Goal: Task Accomplishment & Management: Complete application form

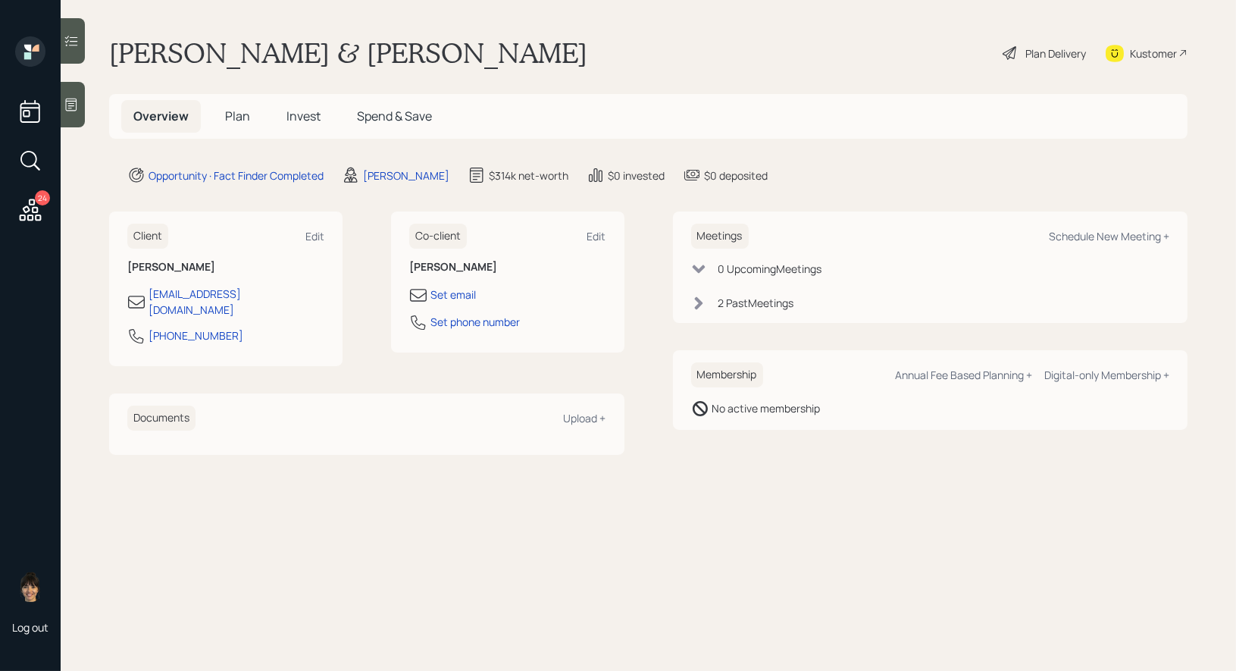
click at [234, 114] on span "Plan" at bounding box center [237, 116] width 25 height 17
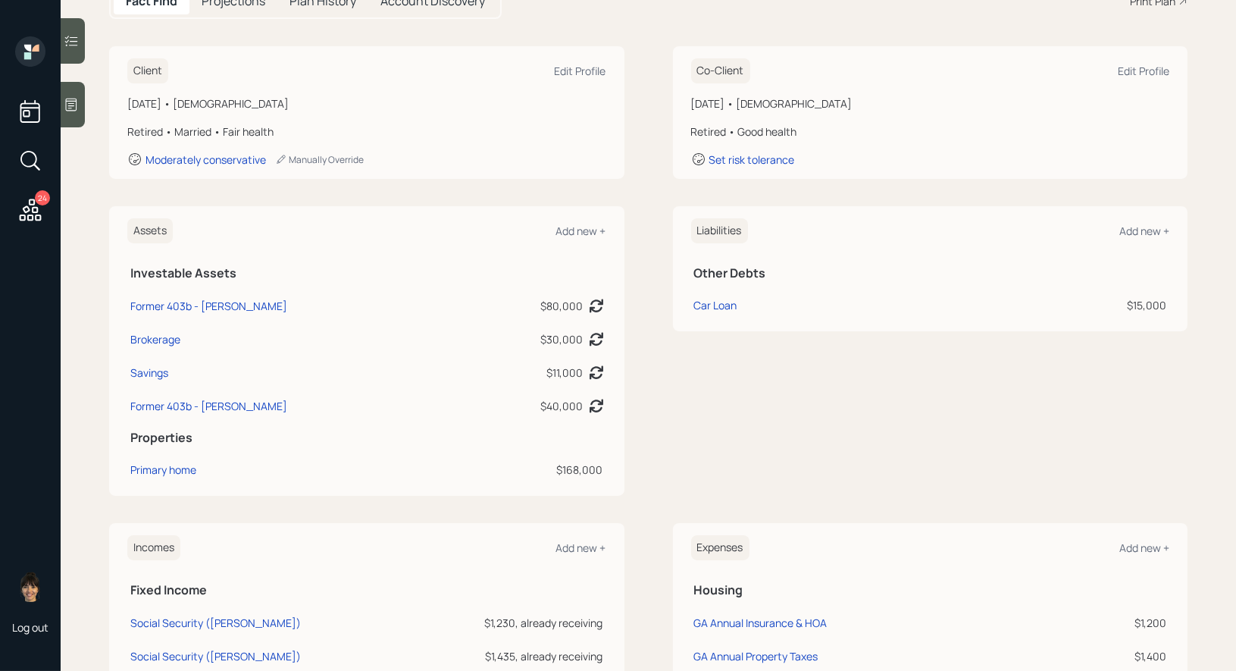
scroll to position [345, 0]
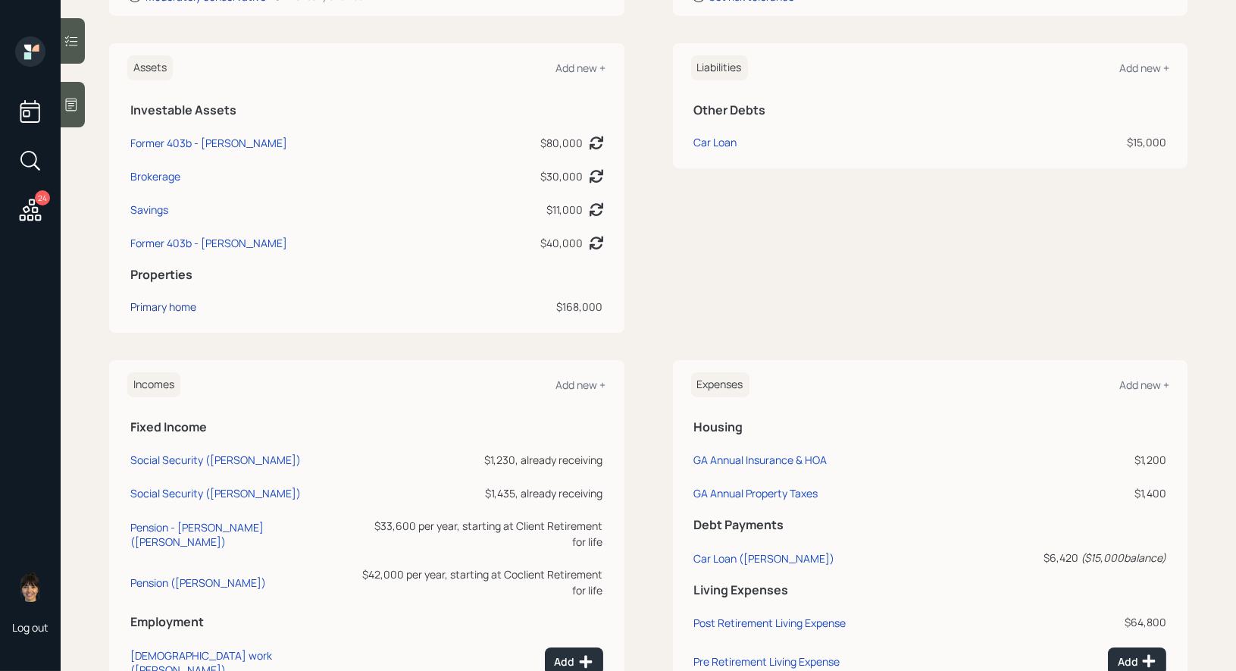
click at [152, 312] on div "Primary home" at bounding box center [163, 307] width 66 height 16
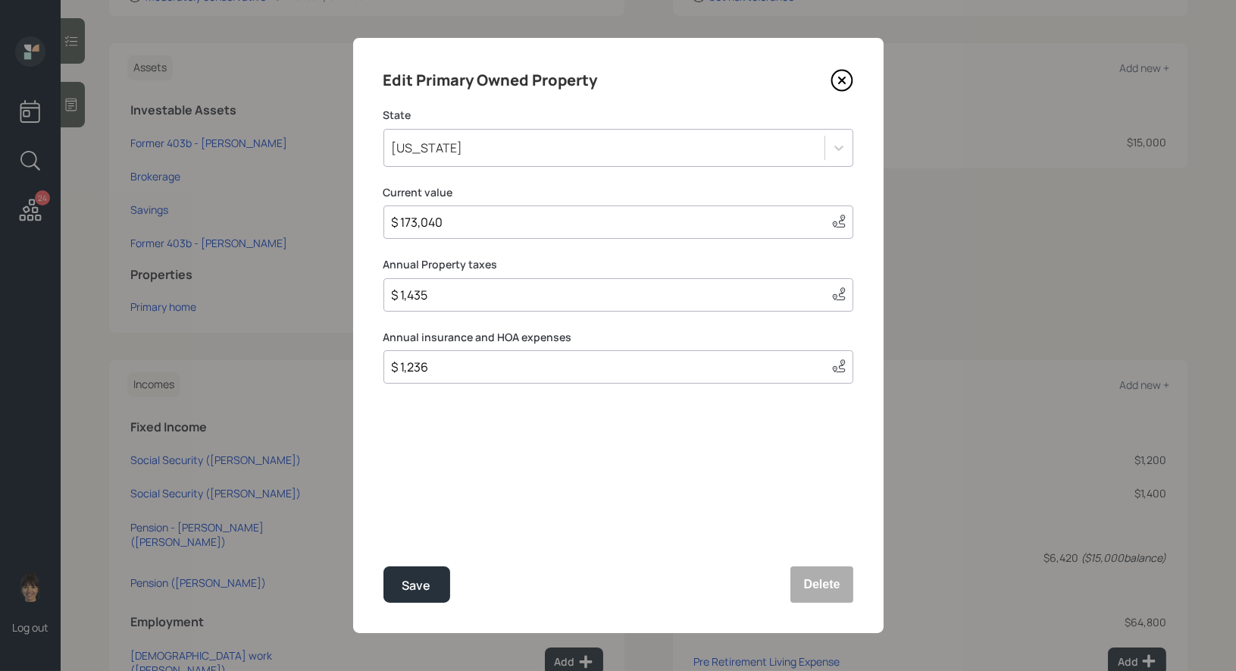
click at [840, 77] on icon at bounding box center [841, 80] width 23 height 23
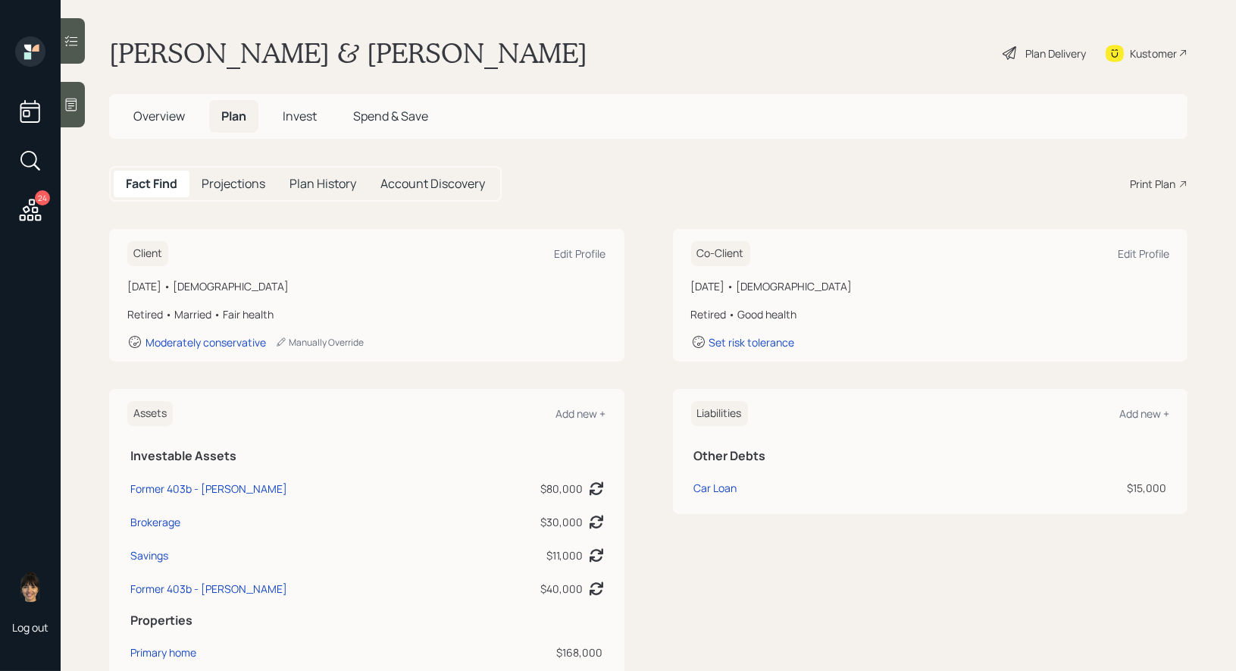
click at [1021, 53] on div "Plan Delivery" at bounding box center [1044, 52] width 86 height 33
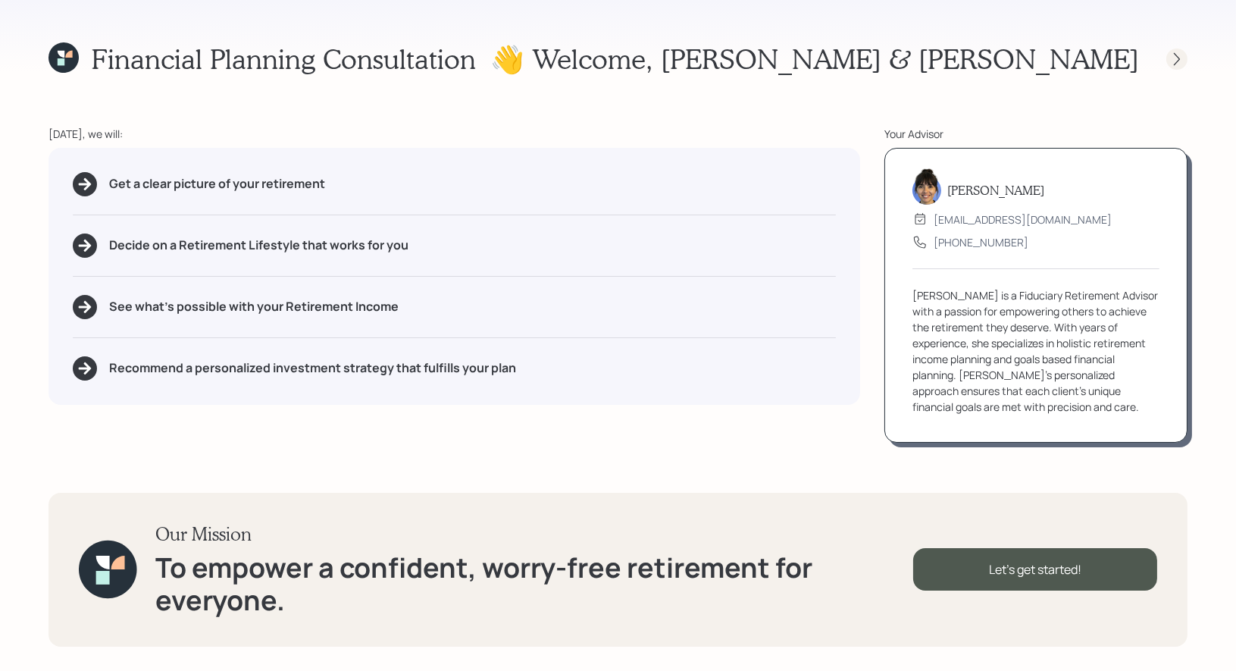
click at [1174, 59] on icon at bounding box center [1176, 59] width 15 height 15
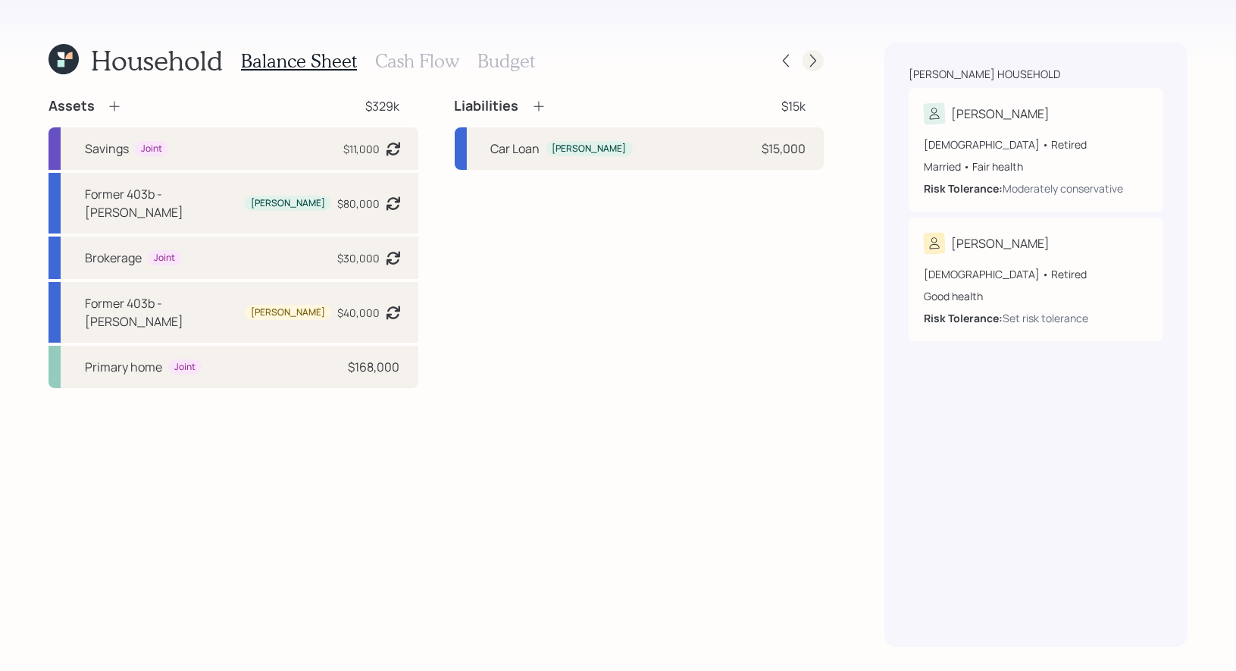
click at [815, 64] on icon at bounding box center [812, 60] width 15 height 15
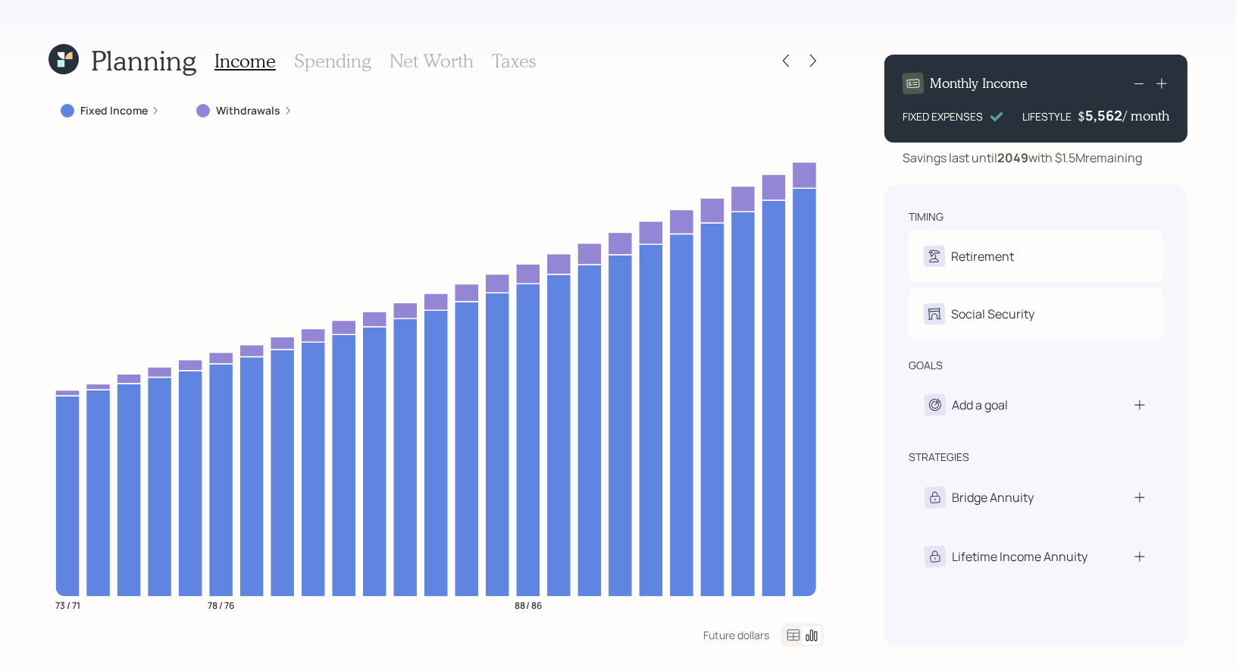
click at [503, 52] on h3 "Taxes" at bounding box center [514, 61] width 44 height 22
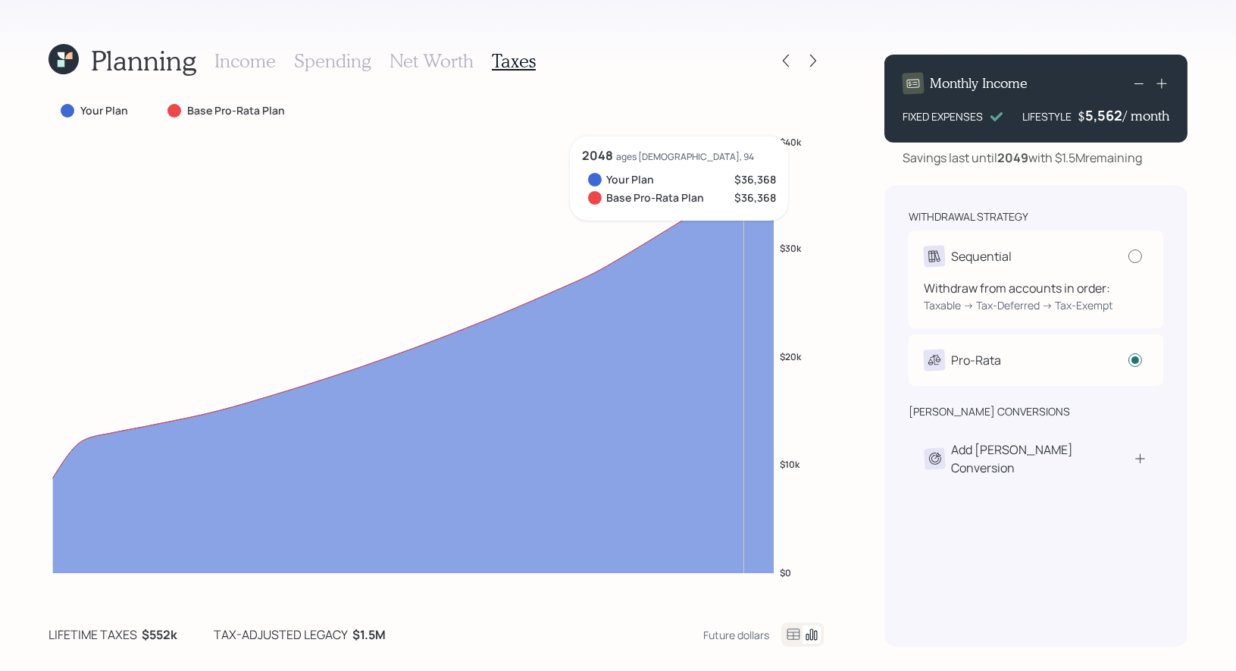
click at [1135, 255] on div at bounding box center [1135, 256] width 14 height 14
click at [1128, 255] on input "radio" at bounding box center [1127, 255] width 1 height 1
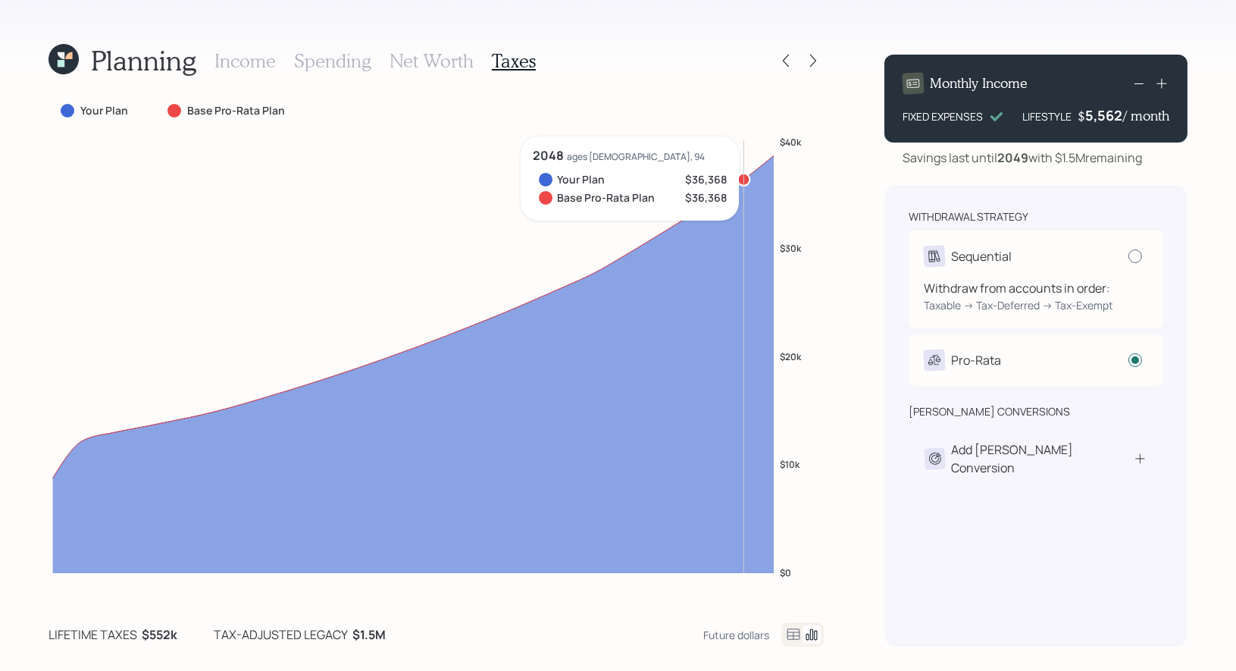
radio input "true"
radio input "false"
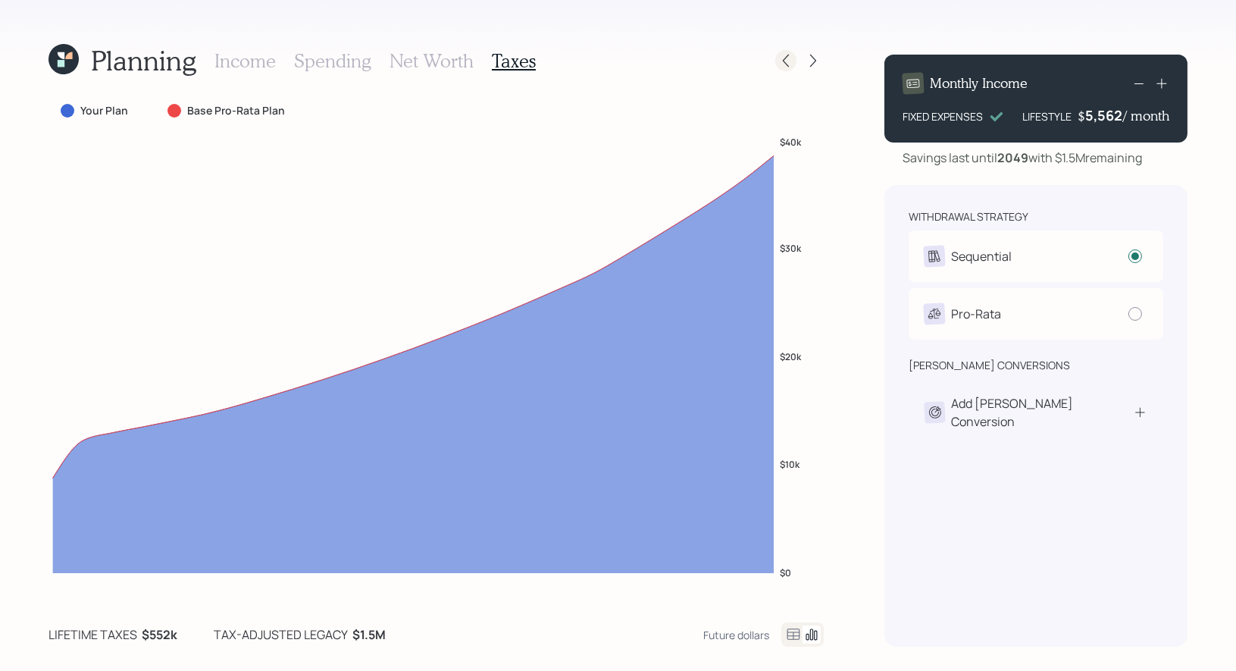
click at [787, 59] on icon at bounding box center [785, 60] width 15 height 15
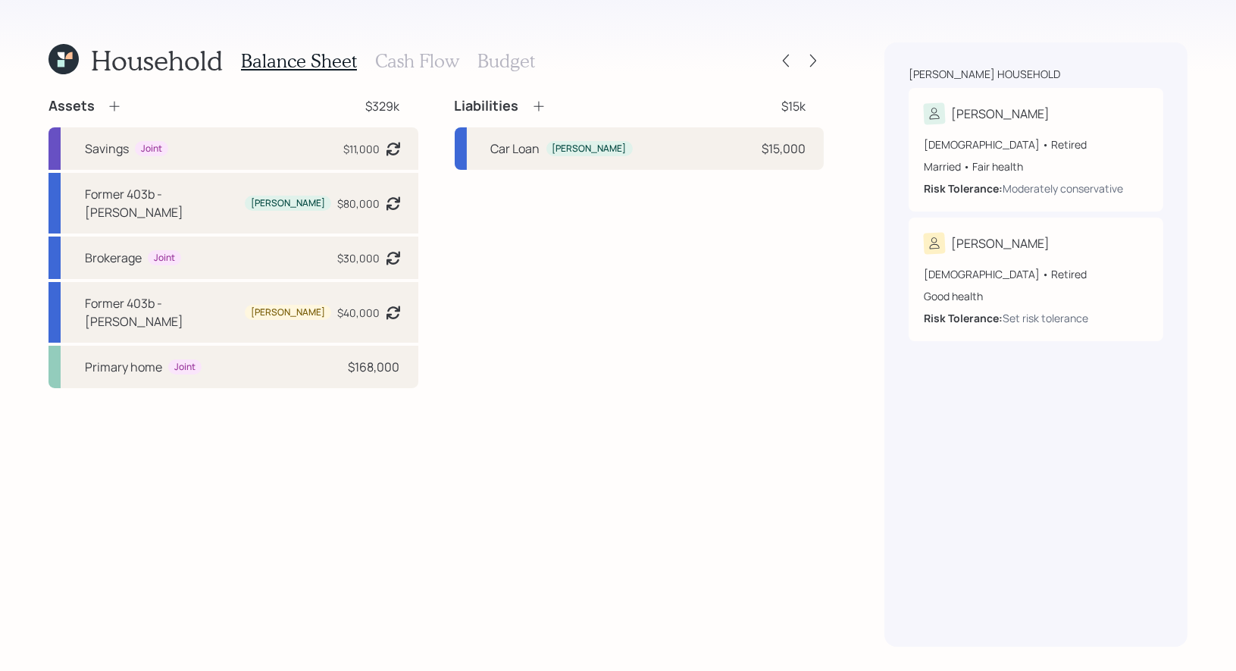
click at [500, 59] on h3 "Budget" at bounding box center [506, 61] width 58 height 22
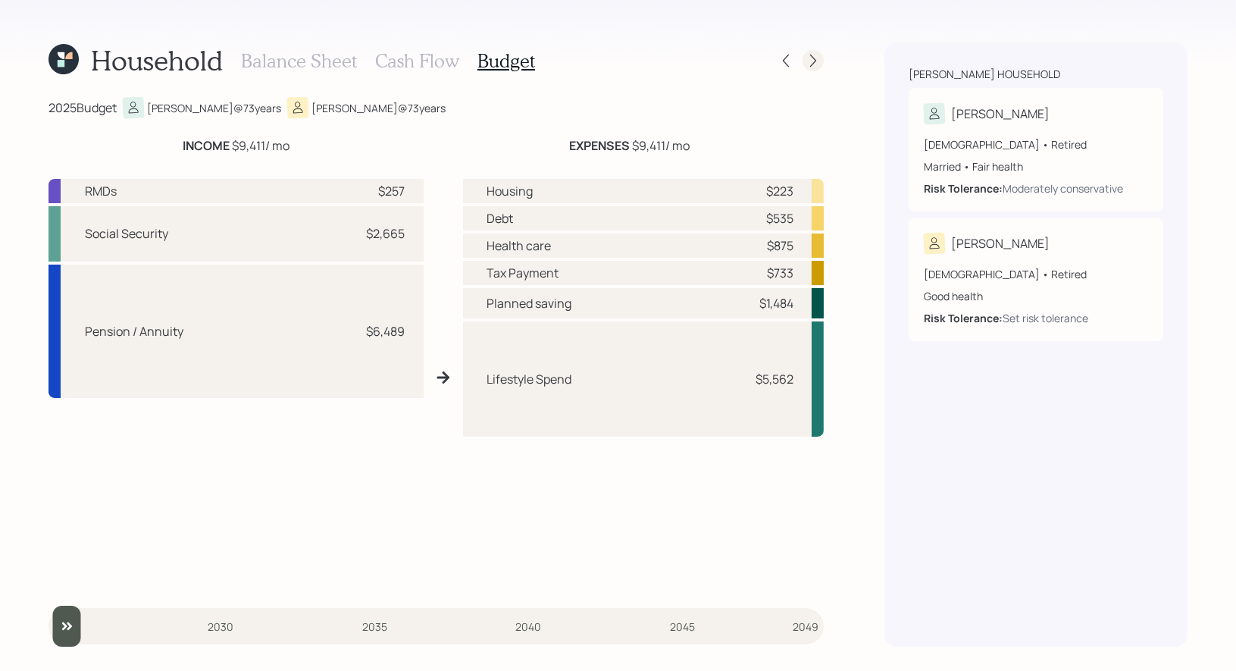
click at [815, 59] on icon at bounding box center [812, 60] width 15 height 15
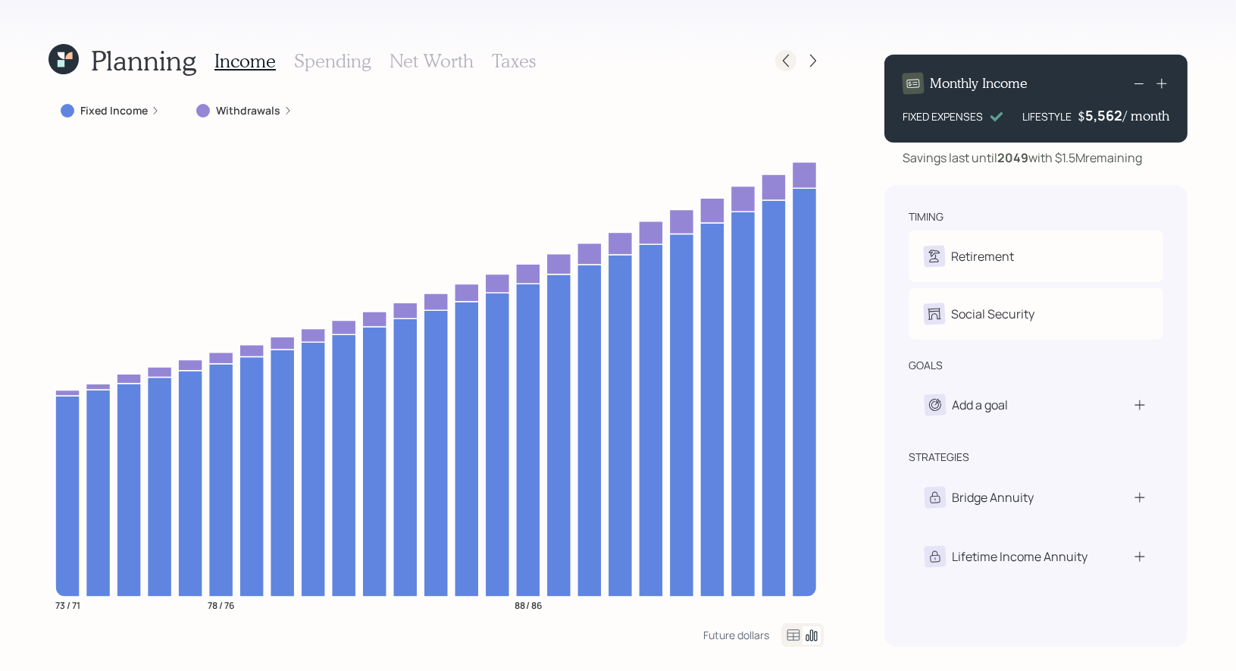
click at [785, 61] on icon at bounding box center [785, 60] width 15 height 15
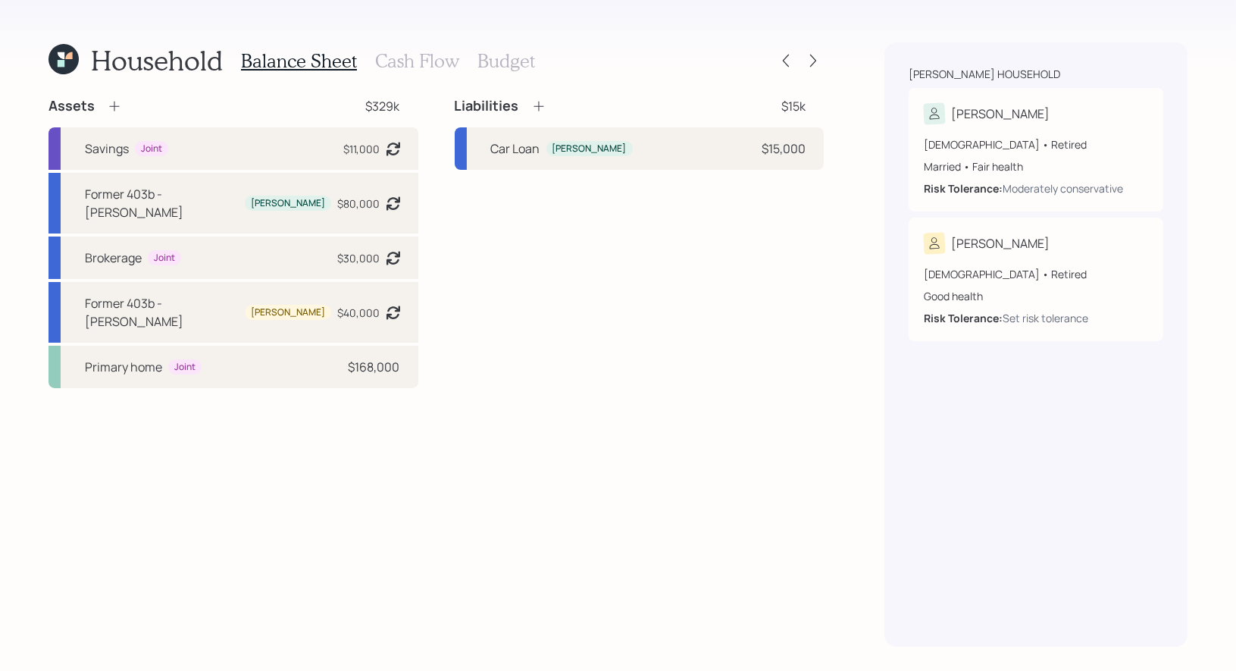
click at [55, 58] on icon at bounding box center [63, 59] width 30 height 30
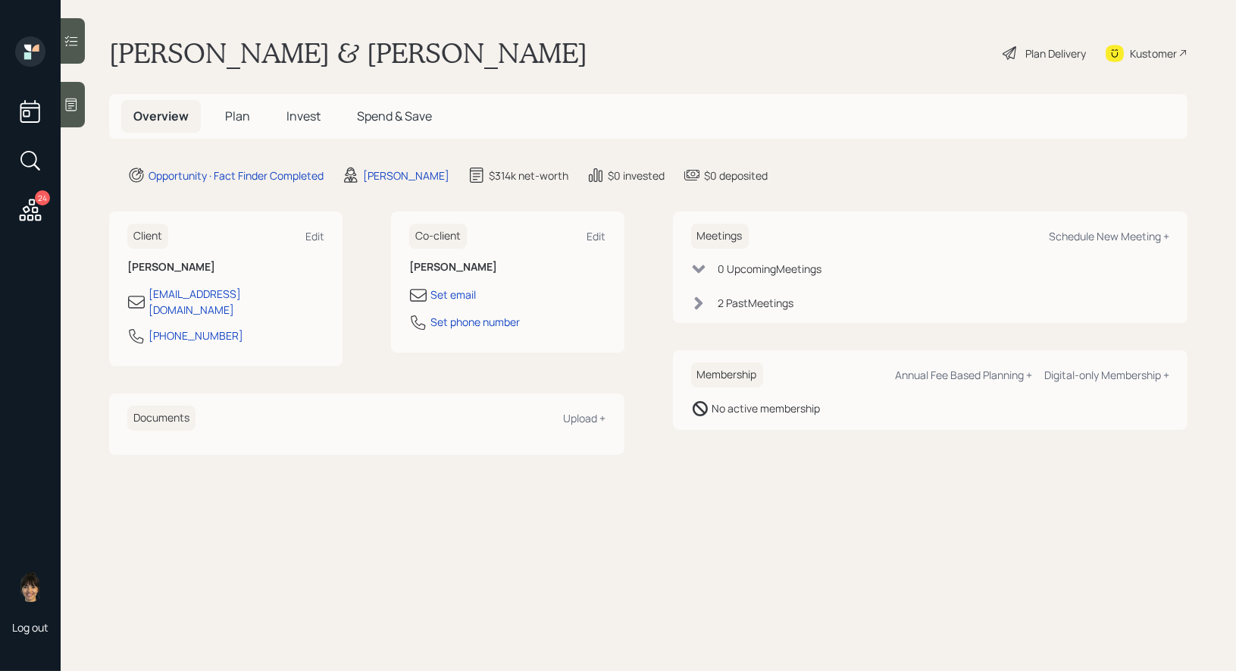
click at [18, 213] on icon at bounding box center [30, 209] width 27 height 27
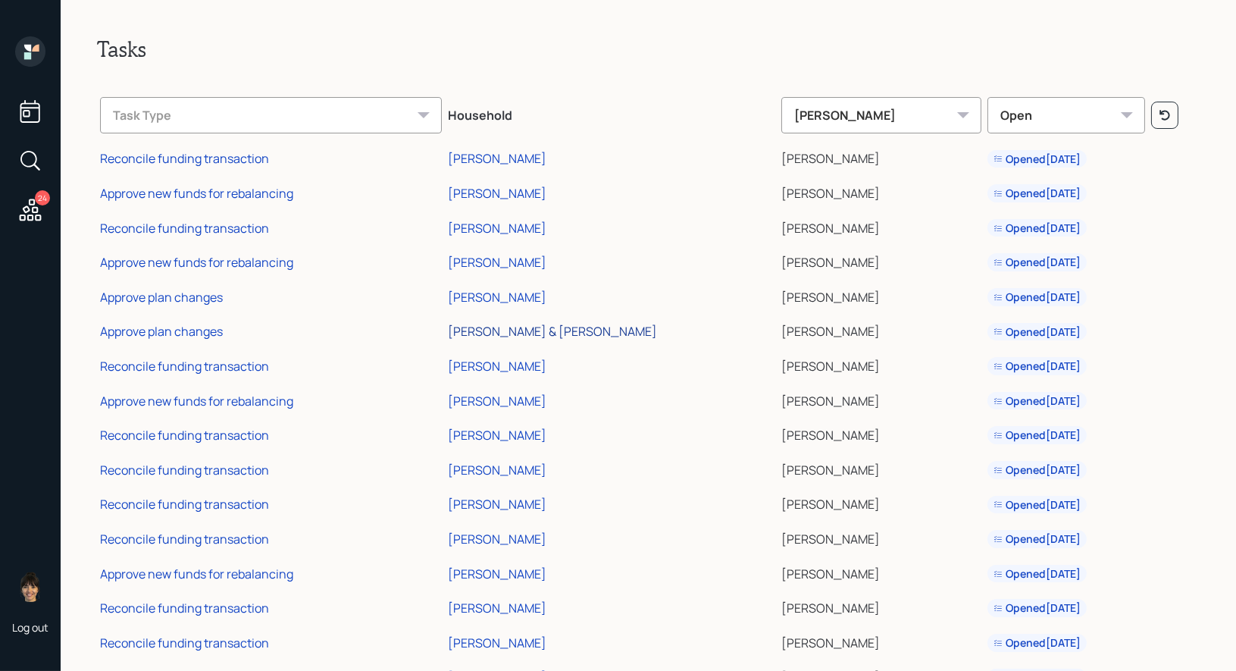
click at [516, 329] on div "[PERSON_NAME] & [PERSON_NAME]" at bounding box center [552, 331] width 209 height 17
